Goal: Communication & Community: Answer question/provide support

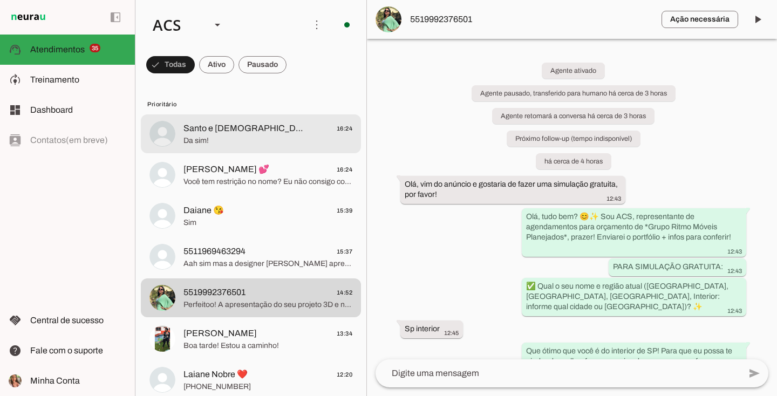
click at [264, 137] on span "Da sim!" at bounding box center [267, 140] width 169 height 11
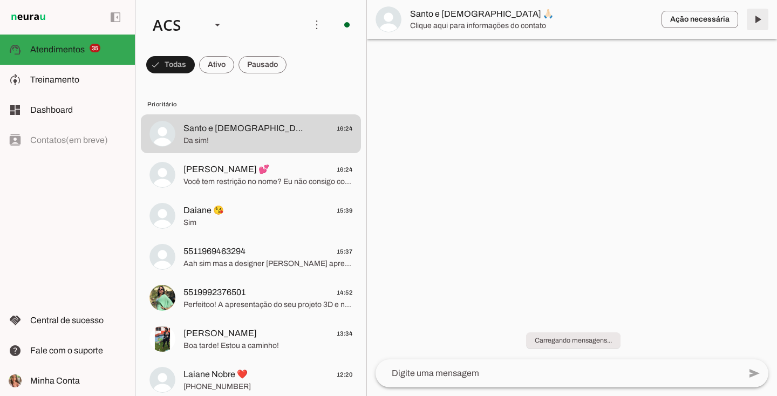
click at [758, 16] on span at bounding box center [757, 19] width 26 height 26
click at [187, 24] on div "ACS" at bounding box center [173, 24] width 58 height 37
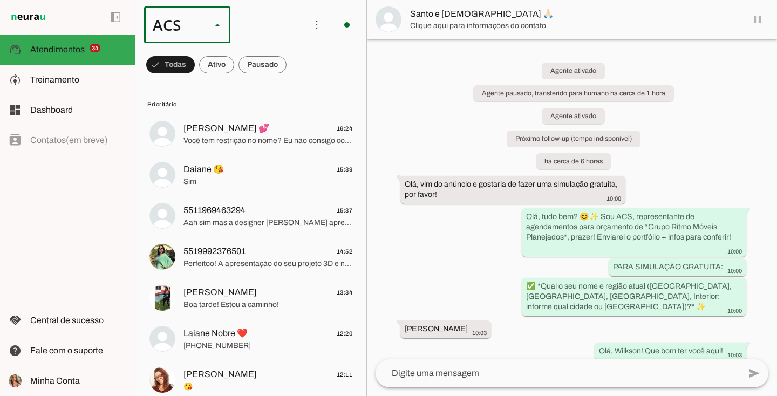
click at [0, 0] on slot "Colaboradora 1" at bounding box center [0, 0] width 0 height 0
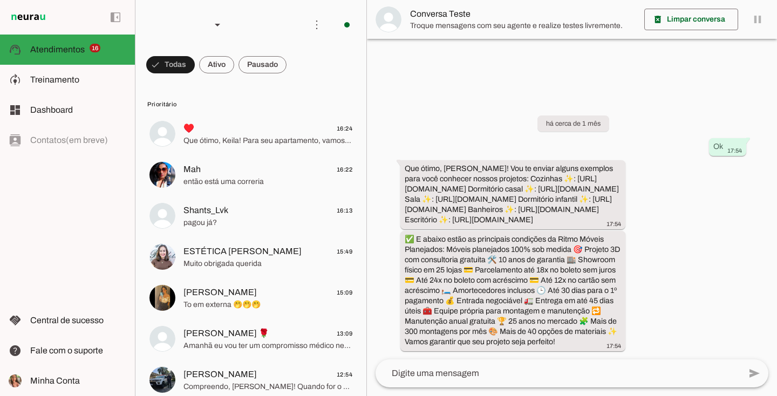
scroll to position [19, 0]
click at [195, 66] on span at bounding box center [170, 65] width 49 height 26
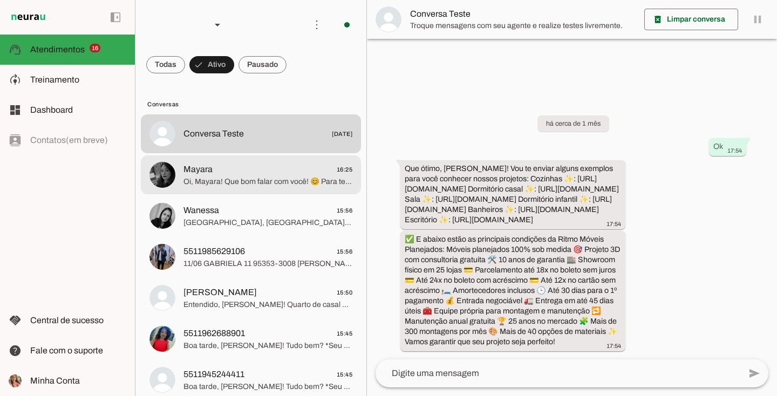
click at [250, 163] on span "Mayara 16:25" at bounding box center [267, 169] width 169 height 13
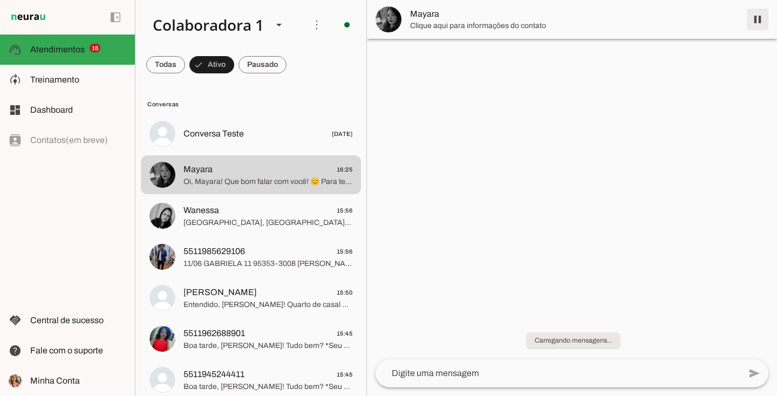
click at [753, 16] on span at bounding box center [757, 19] width 26 height 26
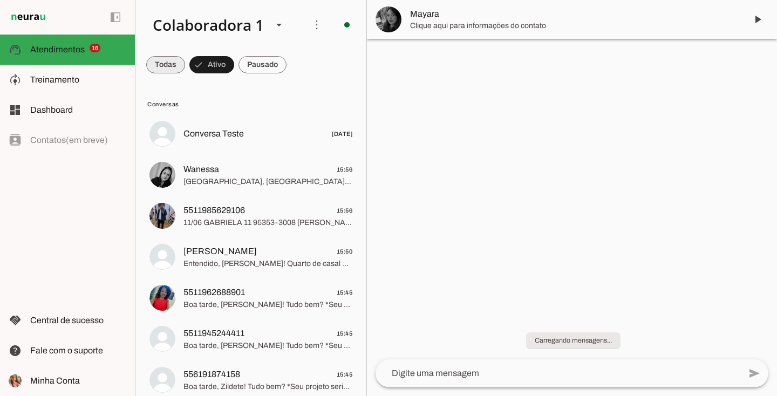
click at [163, 57] on span at bounding box center [165, 65] width 39 height 26
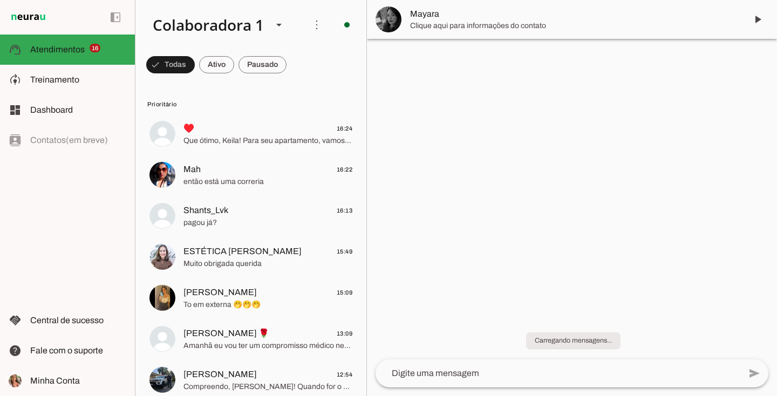
scroll to position [2, 0]
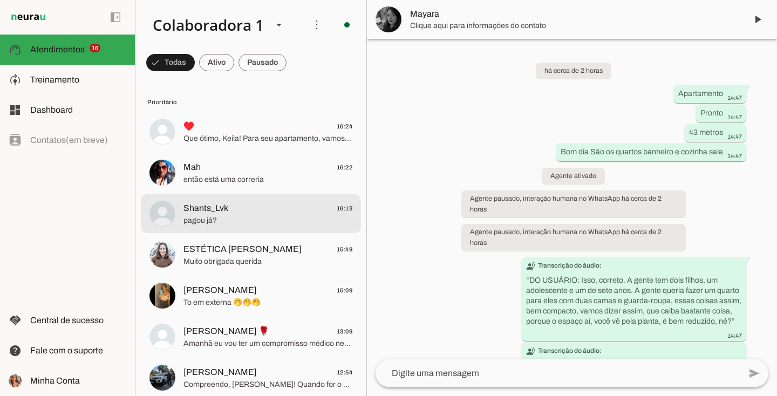
click at [280, 202] on span "Shants_Lvk 16:13" at bounding box center [267, 208] width 169 height 13
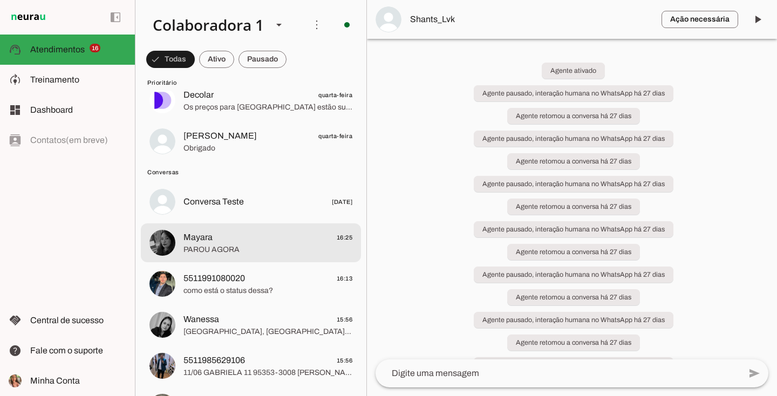
scroll to position [1322, 0]
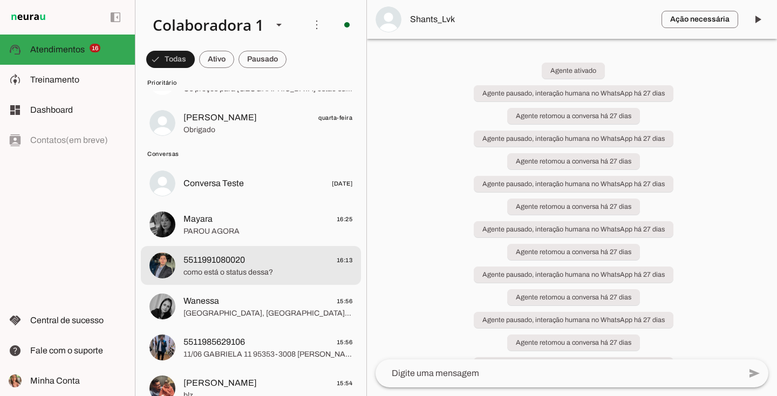
click at [259, 258] on span "5511991080020 16:13" at bounding box center [267, 259] width 169 height 13
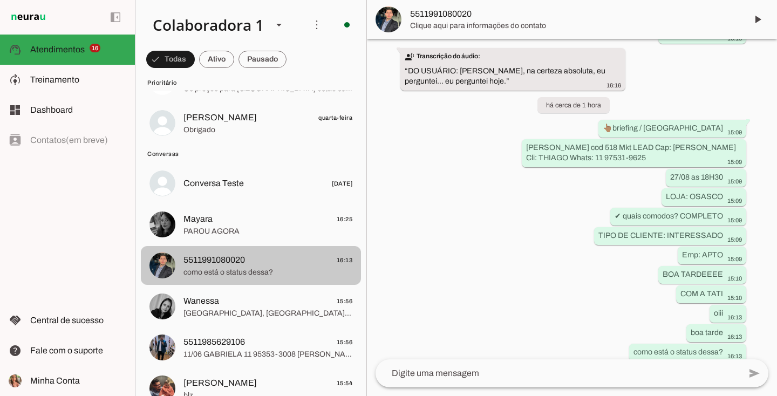
scroll to position [1450, 0]
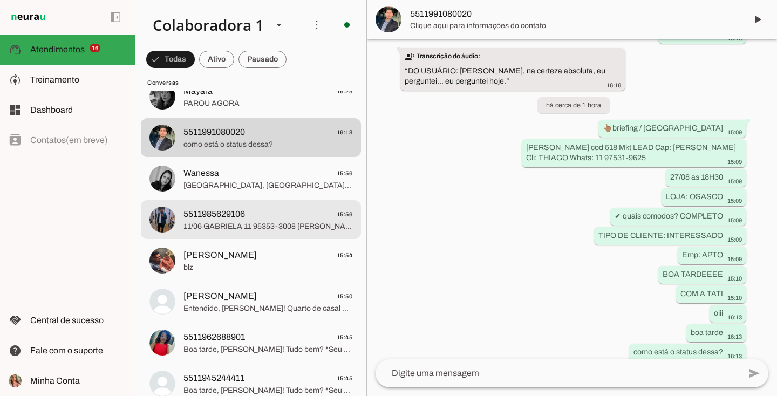
click at [284, 219] on span "5511985629106 15:56" at bounding box center [267, 214] width 169 height 13
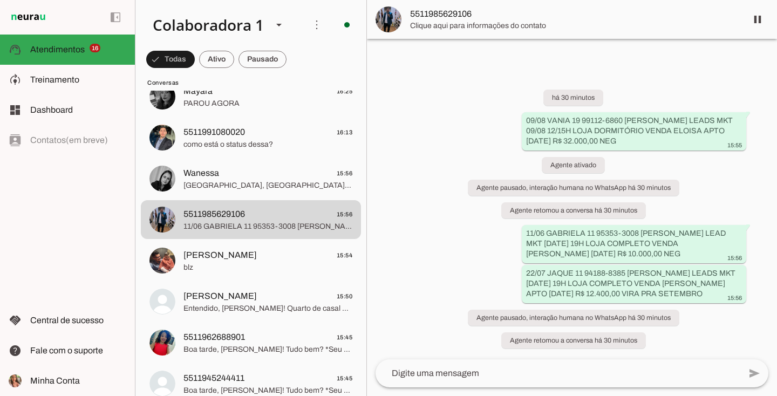
click at [433, 16] on span "5511985629106" at bounding box center [574, 14] width 328 height 13
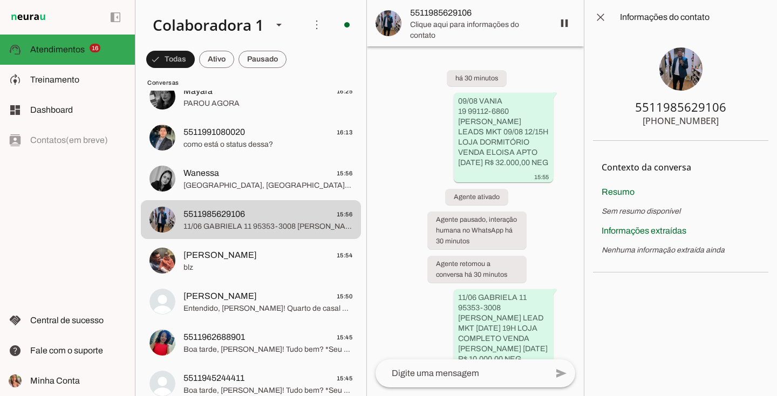
click at [666, 60] on img at bounding box center [680, 68] width 43 height 43
click at [429, 149] on div "há 30 minutos 09/08 VANIA 19 99112‑6860‬ [PERSON_NAME] LEADS MKT 09/08 12/15H L…" at bounding box center [475, 202] width 217 height 313
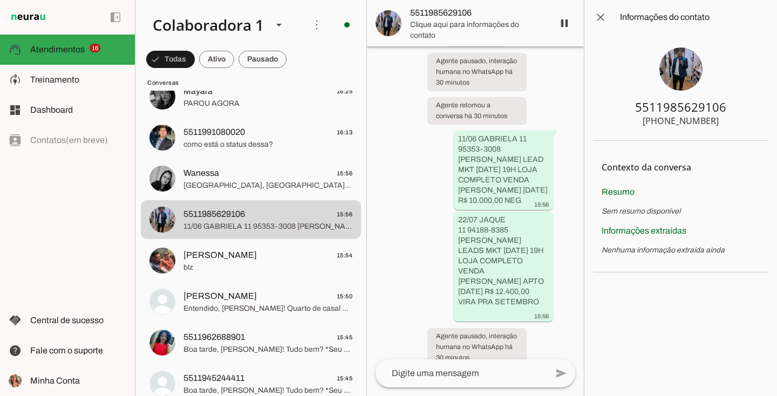
scroll to position [191, 0]
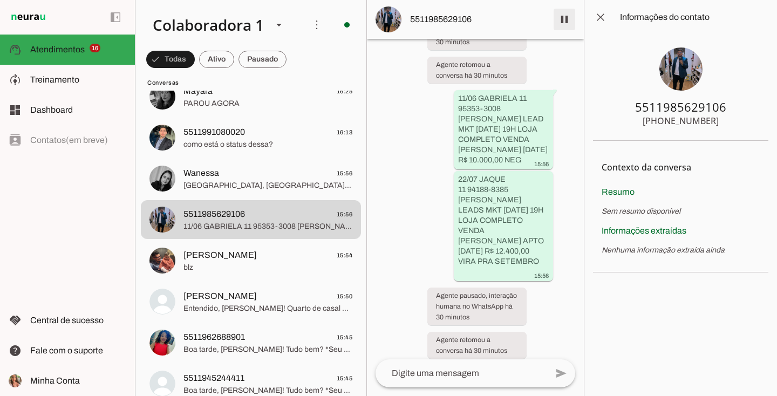
click at [561, 19] on span at bounding box center [564, 19] width 26 height 26
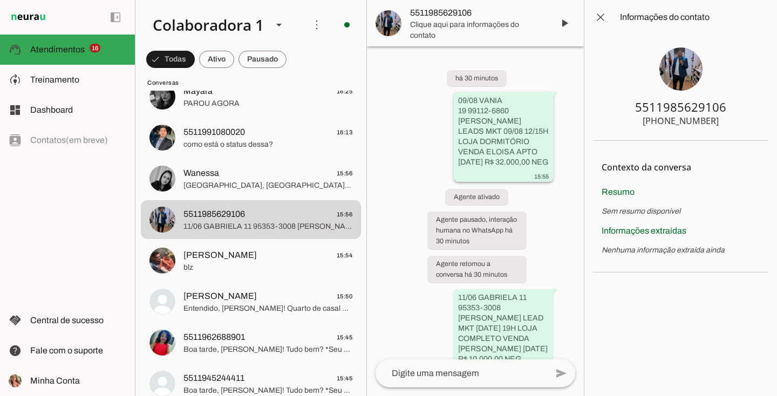
scroll to position [214, 0]
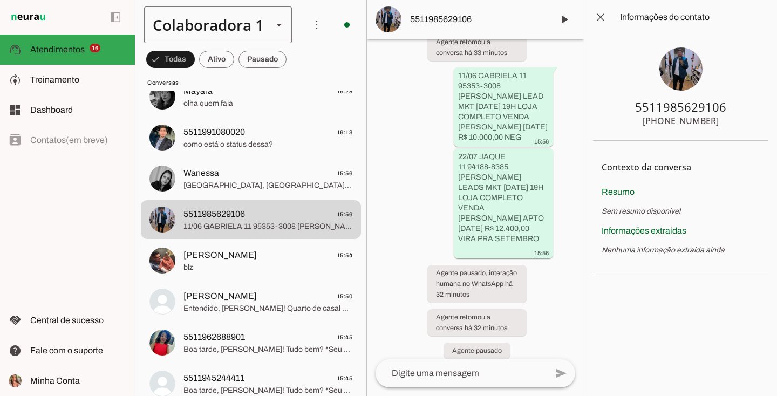
click at [211, 26] on div "Colaboradora 1" at bounding box center [204, 24] width 120 height 37
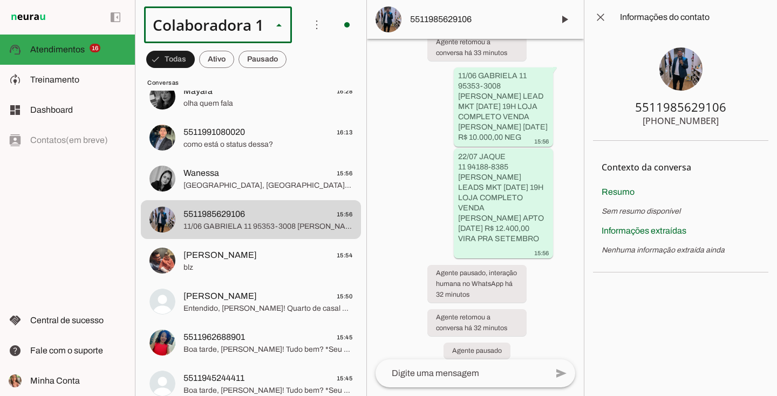
scroll to position [0, 0]
click at [288, 83] on md-item "ACS" at bounding box center [362, 69] width 149 height 30
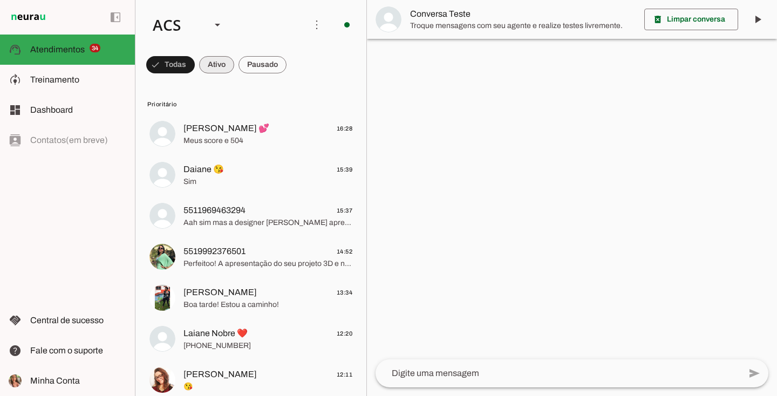
click at [195, 70] on span at bounding box center [170, 65] width 49 height 26
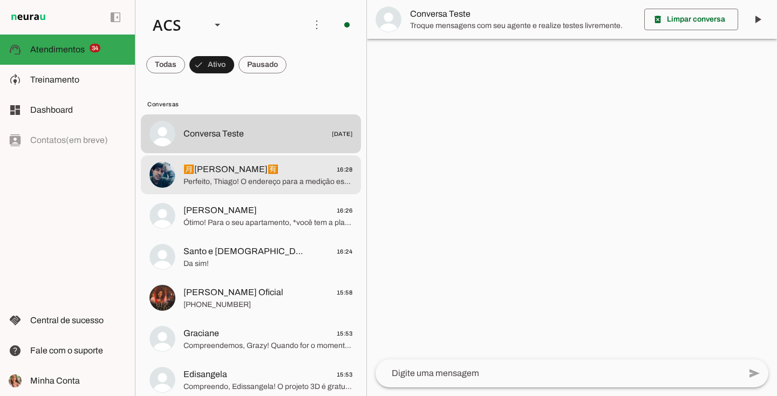
click at [258, 186] on span "Perfeito, Thiago! O endereço para a medição está correto. 😊 Você conseguiu dar …" at bounding box center [267, 181] width 169 height 11
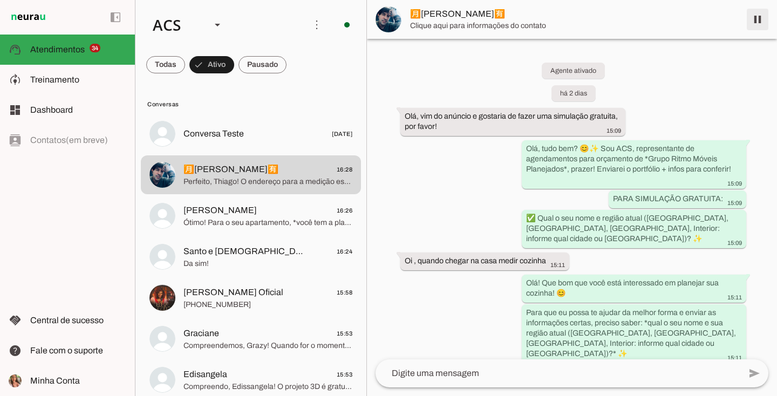
click at [760, 16] on span at bounding box center [757, 19] width 26 height 26
